Goal: Find specific page/section: Locate a particular part of the current website

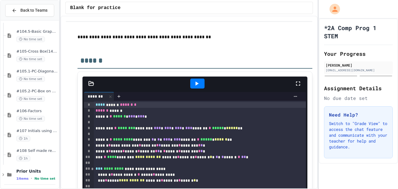
scroll to position [161, 0]
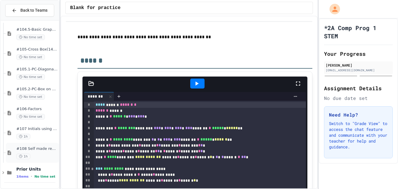
click at [31, 150] on span "#108 Self made review (15pts)" at bounding box center [36, 148] width 41 height 5
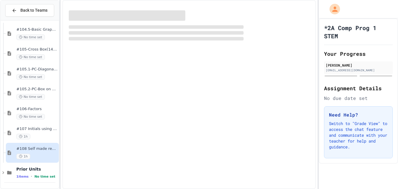
scroll to position [154, 0]
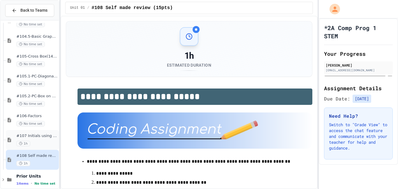
click at [38, 136] on span "#107 Initials using shapes" at bounding box center [36, 135] width 41 height 5
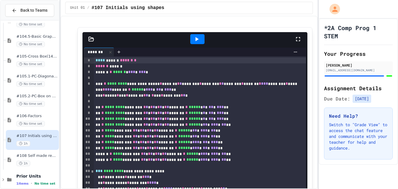
scroll to position [294, 0]
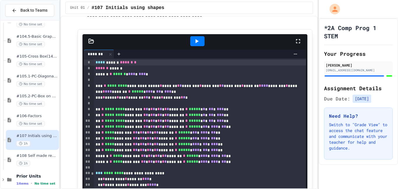
click at [196, 46] on div at bounding box center [197, 41] width 14 height 10
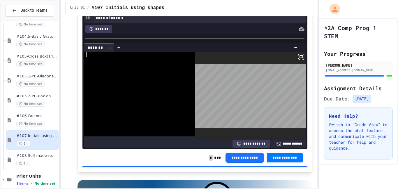
scroll to position [414, 0]
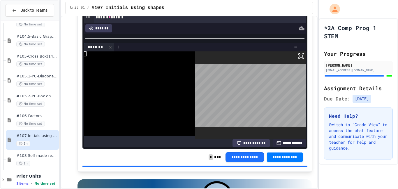
click at [261, 93] on body "**********" at bounding box center [199, 94] width 398 height 189
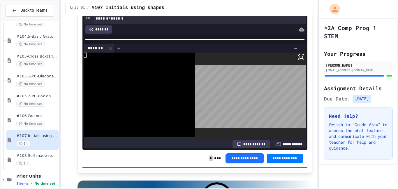
scroll to position [414, 0]
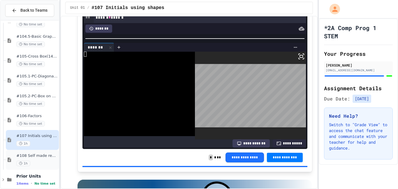
click at [34, 157] on span "#108 Self made review (15pts)" at bounding box center [36, 155] width 41 height 5
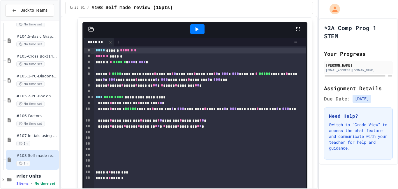
scroll to position [294, 0]
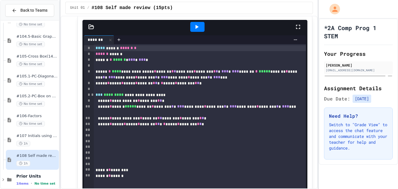
click at [198, 26] on icon at bounding box center [196, 26] width 7 height 7
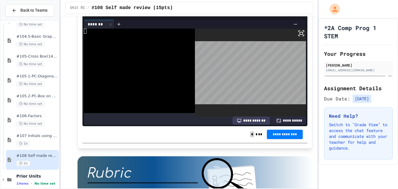
scroll to position [454, 0]
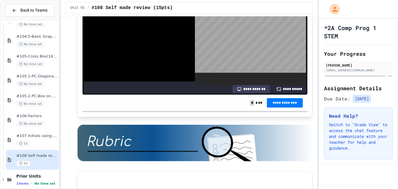
click at [233, 45] on body "**********" at bounding box center [199, 94] width 398 height 189
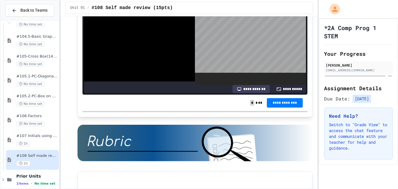
click at [233, 45] on body "**********" at bounding box center [199, 94] width 398 height 189
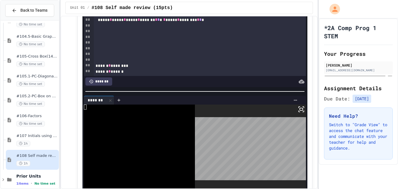
scroll to position [349, 0]
